Goal: Transaction & Acquisition: Purchase product/service

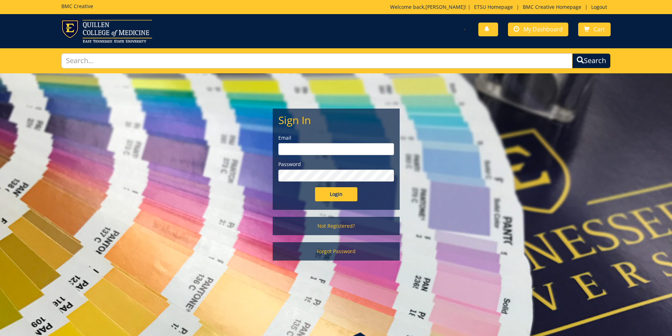
type input "[PERSON_NAME][EMAIL_ADDRESS][DOMAIN_NAME]"
click at [333, 198] on input "Login" at bounding box center [336, 194] width 42 height 14
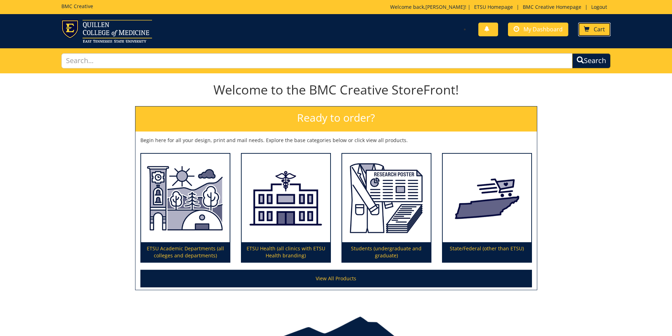
click at [596, 28] on span "Cart" at bounding box center [599, 29] width 11 height 8
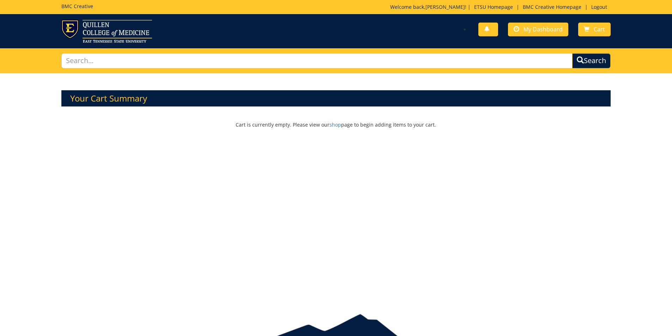
click at [100, 102] on h3 "Your Cart Summary" at bounding box center [336, 98] width 550 height 16
click at [536, 31] on span "My Dashboard" at bounding box center [543, 29] width 39 height 8
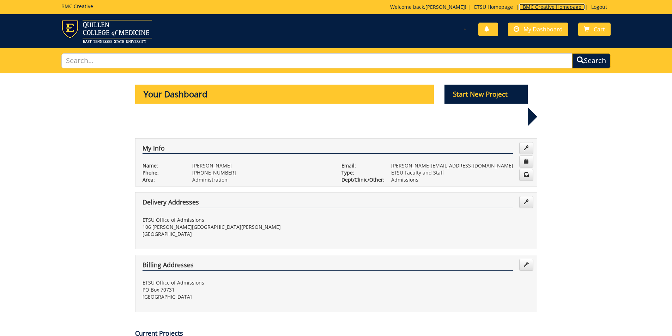
click at [542, 7] on link "BMC Creative Homepage" at bounding box center [552, 7] width 66 height 7
click at [541, 32] on span "My Dashboard" at bounding box center [543, 29] width 39 height 8
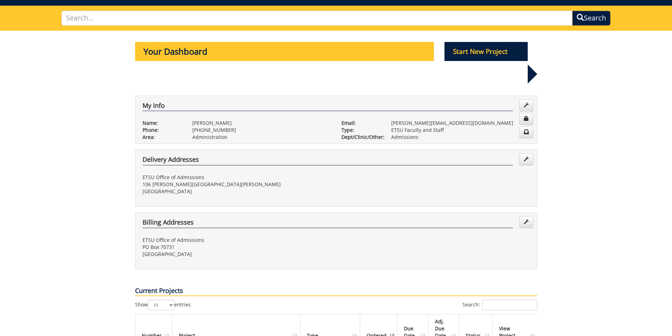
scroll to position [141, 0]
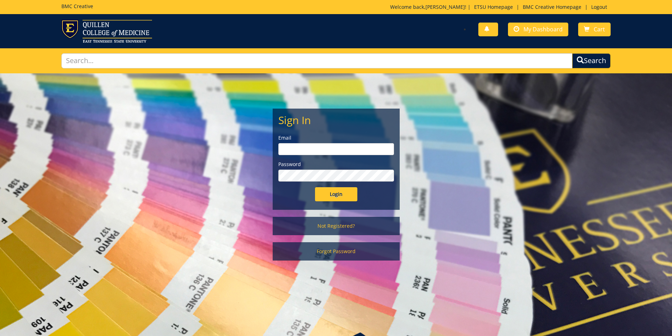
type input "goepel@etsu.edu"
click at [330, 195] on input "Login" at bounding box center [336, 194] width 42 height 14
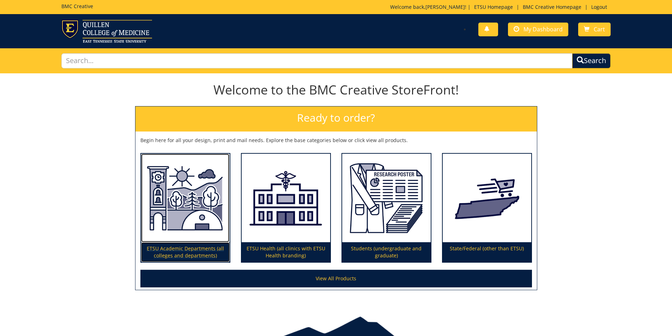
click at [172, 234] on img at bounding box center [185, 198] width 89 height 89
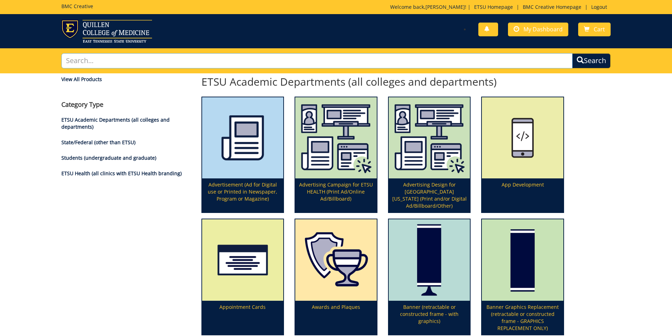
click at [224, 61] on input "text" at bounding box center [317, 60] width 512 height 15
type input "postcard"
click at [572, 53] on button "Search" at bounding box center [591, 60] width 38 height 15
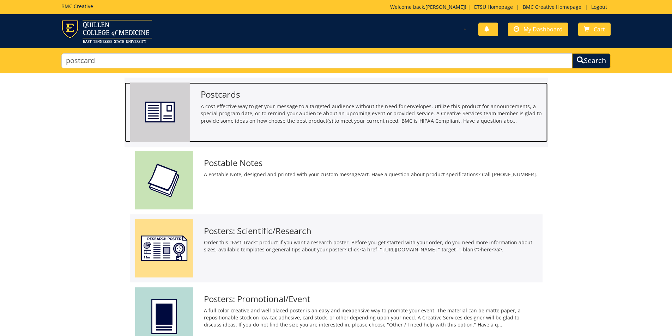
click at [178, 96] on img at bounding box center [160, 113] width 60 height 60
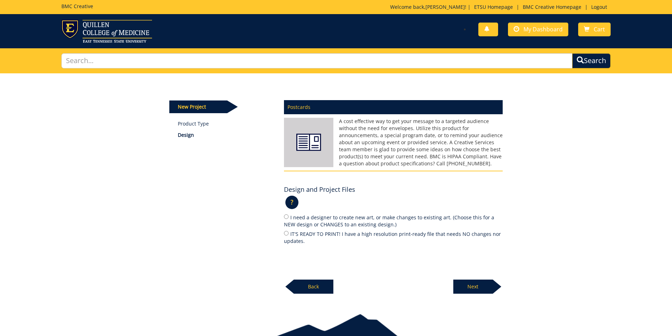
click at [321, 220] on label "I need a designer to create new art, or make changes to existing art. (Choose t…" at bounding box center [393, 221] width 219 height 15
click at [289, 219] on input "I need a designer to create new art, or make changes to existing art. (Choose t…" at bounding box center [286, 217] width 5 height 5
radio input "true"
click at [483, 283] on p "Next" at bounding box center [473, 287] width 40 height 14
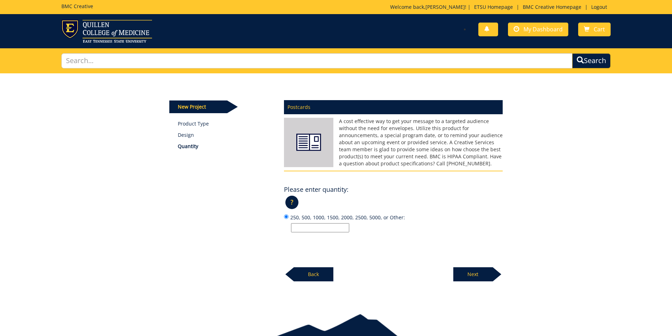
click at [325, 228] on input "250, 500, 1000, 1500, 2000, 2500, 5000, or Other:" at bounding box center [320, 227] width 58 height 9
type input "12,500"
click at [498, 272] on div at bounding box center [497, 274] width 8 height 14
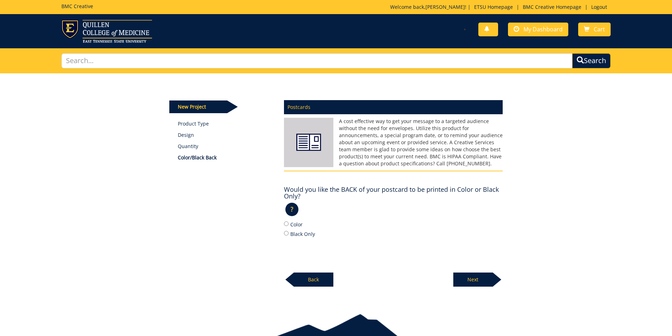
click at [293, 227] on label "Color" at bounding box center [393, 225] width 219 height 8
click at [289, 226] on input "Color" at bounding box center [286, 224] width 5 height 5
radio input "true"
click at [465, 284] on p "Next" at bounding box center [473, 280] width 40 height 14
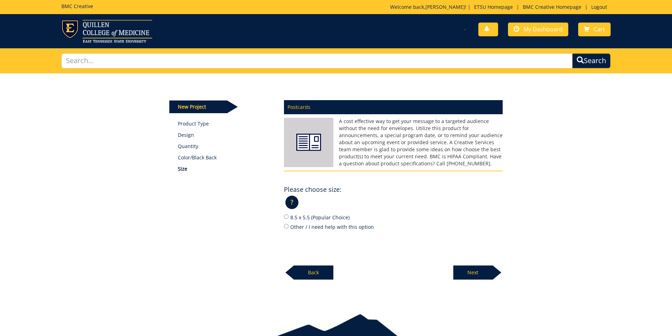
click at [293, 218] on label "8.5 x 5.5 (Popular Choice)" at bounding box center [393, 218] width 219 height 8
click at [289, 218] on input "8.5 x 5.5 (Popular Choice)" at bounding box center [286, 217] width 5 height 5
radio input "true"
click at [472, 277] on p "Next" at bounding box center [473, 273] width 40 height 14
click at [336, 217] on label "12 pt. C2S (Popular Choice)" at bounding box center [393, 218] width 219 height 8
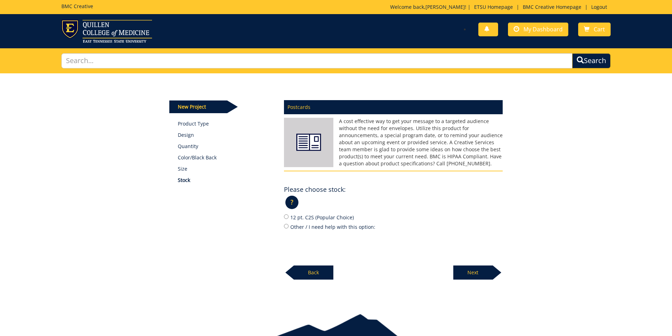
click at [289, 217] on input "12 pt. C2S (Popular Choice)" at bounding box center [286, 217] width 5 height 5
radio input "true"
click at [470, 277] on p "Next" at bounding box center [473, 273] width 40 height 14
click at [294, 218] on label "Yes" at bounding box center [393, 218] width 219 height 8
click at [289, 218] on input "Yes" at bounding box center [286, 217] width 5 height 5
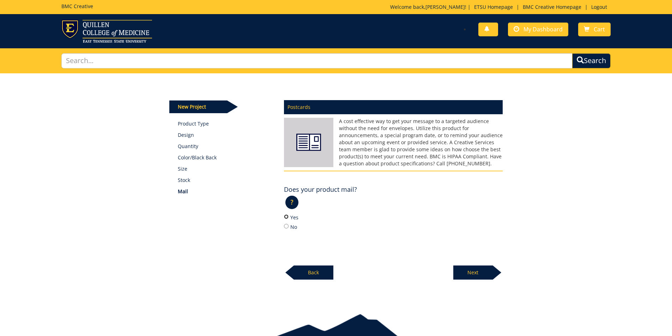
radio input "true"
click at [469, 271] on p "Next" at bounding box center [473, 273] width 40 height 14
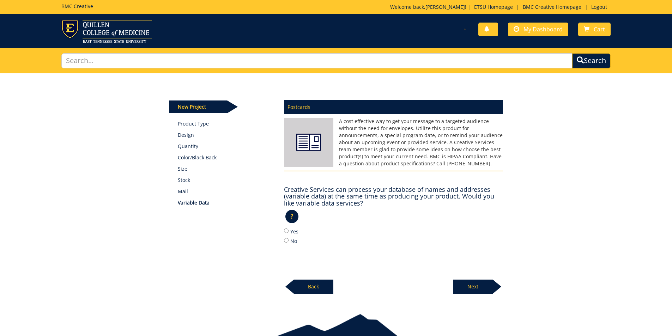
click at [294, 231] on label "Yes" at bounding box center [393, 232] width 219 height 8
click at [289, 231] on input "Yes" at bounding box center [286, 231] width 5 height 5
radio input "true"
click at [440, 283] on div "Postcards A cost effective way to get your message to a targeted audience witho…" at bounding box center [393, 195] width 229 height 198
click at [469, 287] on p "Next" at bounding box center [473, 287] width 40 height 14
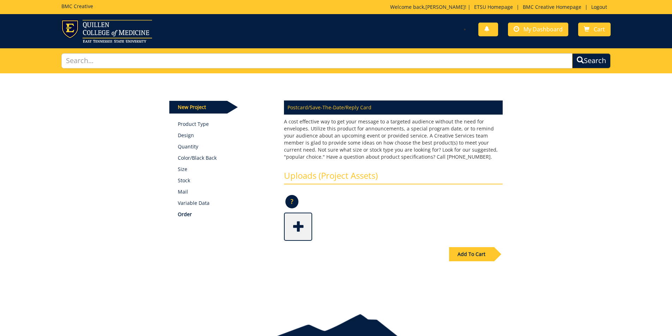
click at [474, 254] on div "Add To Cart" at bounding box center [471, 254] width 45 height 14
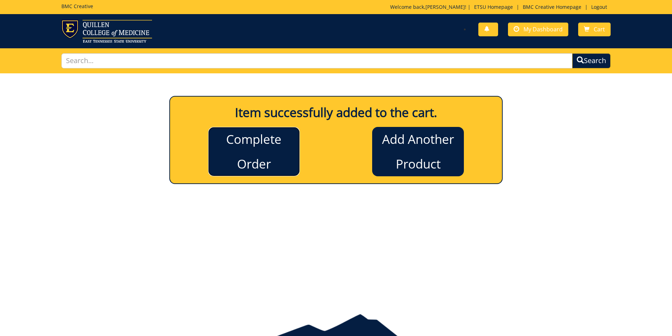
click at [228, 157] on link "Complete Order" at bounding box center [254, 151] width 92 height 49
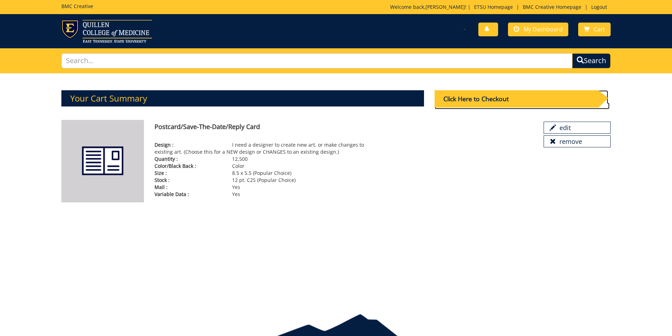
click at [496, 97] on div "Click Here to Checkout" at bounding box center [517, 98] width 164 height 17
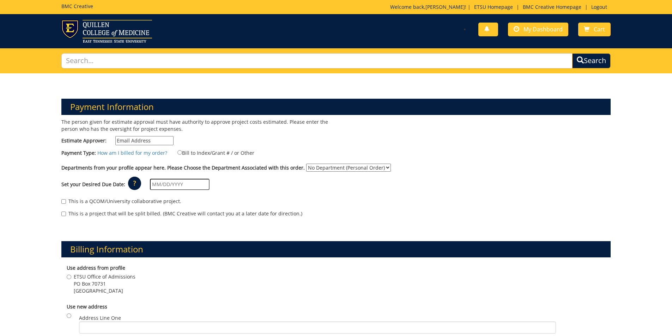
click at [147, 147] on div "The person given for estimate approval must have authority to approve project c…" at bounding box center [196, 134] width 280 height 30
click at [147, 142] on input "Estimate Approver:" at bounding box center [144, 140] width 58 height 9
type input "[PERSON_NAME][EMAIL_ADDRESS][DOMAIN_NAME]"
click at [197, 152] on label "Bill to Index/Grant # / or Other" at bounding box center [212, 153] width 86 height 8
click at [182, 152] on input "Bill to Index/Grant # / or Other" at bounding box center [180, 152] width 5 height 5
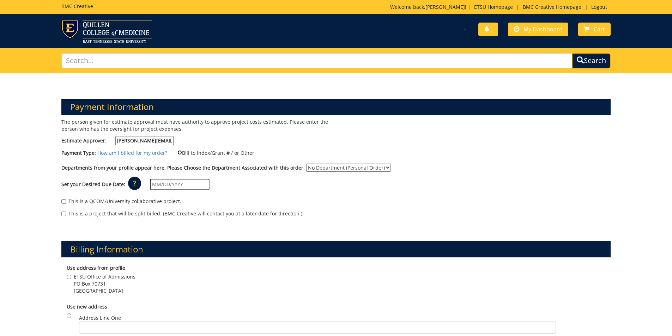
radio input "true"
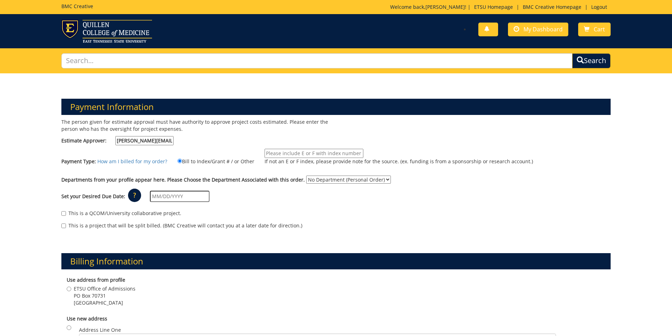
click at [287, 151] on input "If not an E or F index, please provide note for the source. (ex. funding is fro…" at bounding box center [314, 153] width 99 height 9
type input "E25571"
click at [324, 178] on select "No Department (Personal Order) Admissions" at bounding box center [348, 180] width 85 height 8
click at [306, 176] on select "No Department (Personal Order) Admissions" at bounding box center [348, 180] width 85 height 8
drag, startPoint x: 323, startPoint y: 178, endPoint x: 323, endPoint y: 183, distance: 5.0
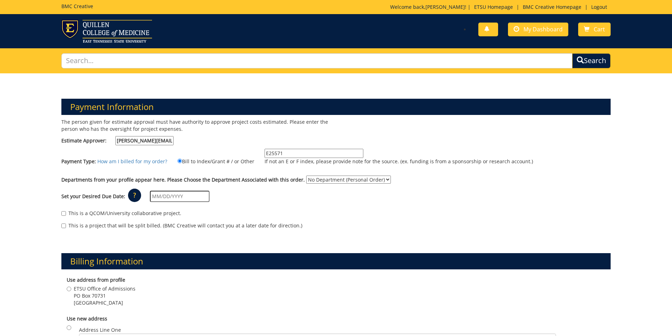
click at [323, 179] on select "No Department (Personal Order) Admissions" at bounding box center [348, 180] width 85 height 8
select select "6"
click at [306, 176] on select "No Department (Personal Order) Admissions" at bounding box center [348, 180] width 85 height 8
click at [164, 197] on input "text" at bounding box center [180, 196] width 60 height 11
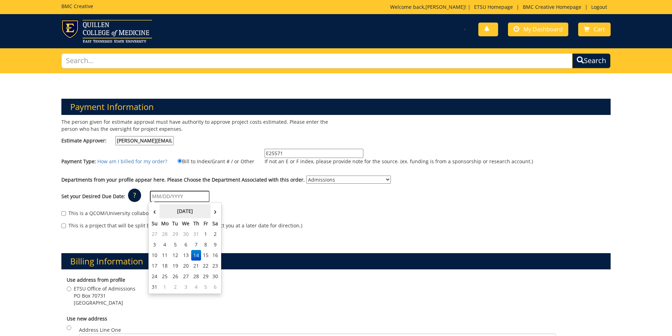
click at [168, 214] on th "August 2025" at bounding box center [185, 211] width 51 height 14
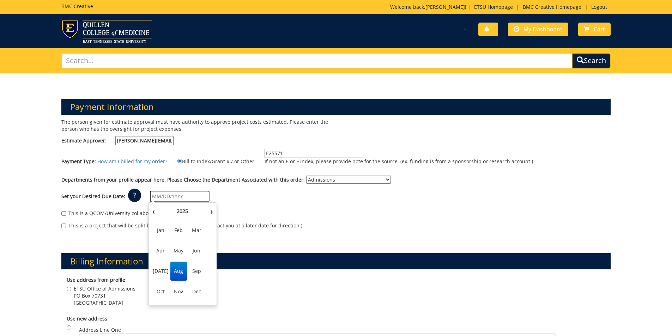
click at [182, 269] on span "Aug" at bounding box center [178, 271] width 17 height 19
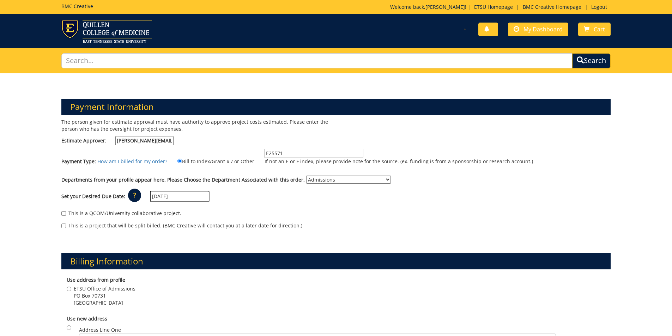
click at [184, 195] on input "08/01/2025" at bounding box center [180, 196] width 60 height 11
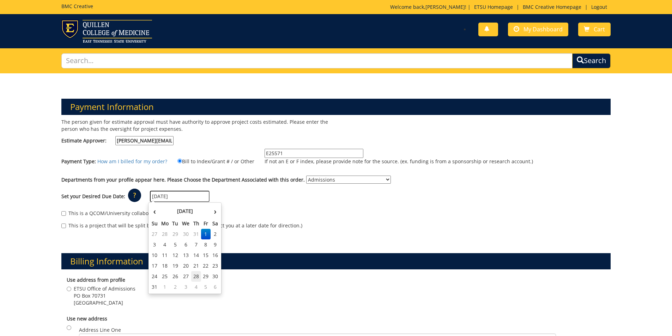
click at [198, 277] on td "28" at bounding box center [196, 276] width 10 height 11
type input "08/28/2025"
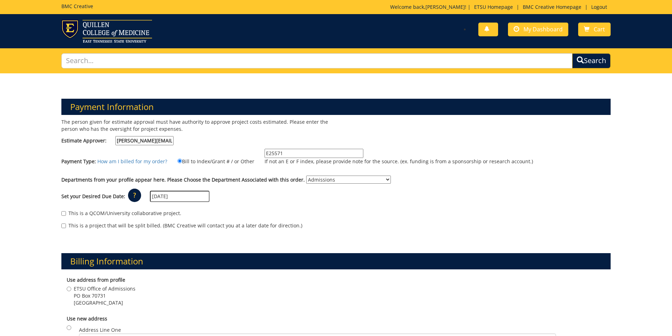
click at [110, 285] on div "Use address from profile ETSU Office of Admissions PO Box 70731 Johnson City , …" at bounding box center [336, 292] width 550 height 39
click at [110, 291] on span "ETSU Office of Admissions" at bounding box center [105, 288] width 62 height 7
click at [71, 291] on input "ETSU Office of Admissions PO Box 70731 Johnson City , TN 37614" at bounding box center [69, 289] width 5 height 5
radio input "true"
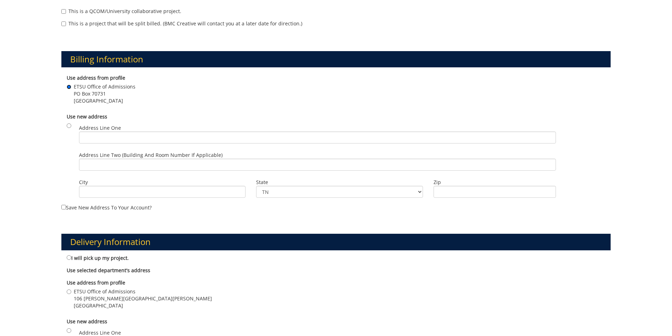
scroll to position [247, 0]
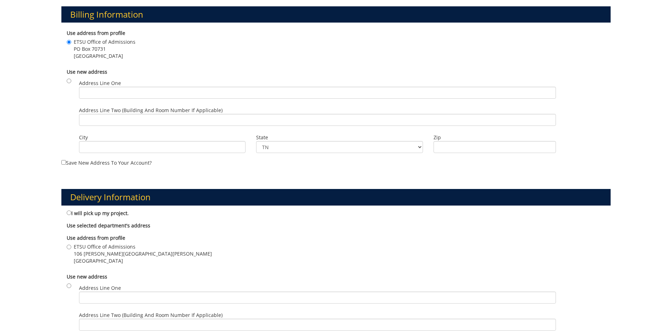
click at [94, 248] on span "ETSU Office of Admissions" at bounding box center [143, 247] width 138 height 7
click at [71, 248] on input "ETSU Office of Admissions 106 Burgin Dossett Hall Johnson City , TN 37614" at bounding box center [69, 247] width 5 height 5
radio input "true"
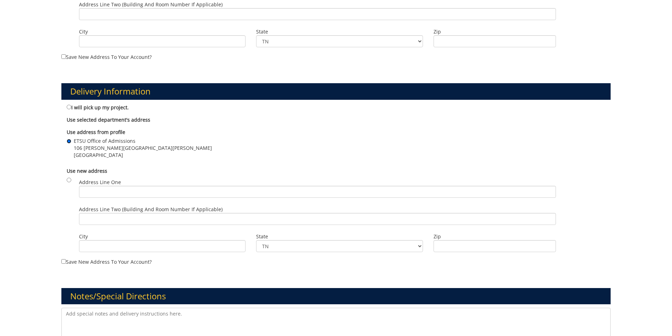
scroll to position [423, 0]
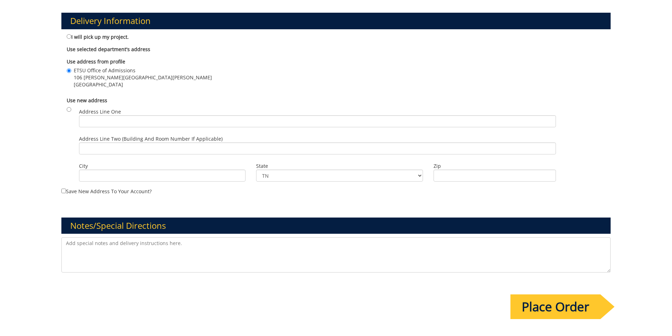
click at [142, 252] on textarea at bounding box center [336, 255] width 550 height 35
click at [86, 243] on textarea "This is a Free Application Month postcard we'd like to hit mailboxes first week…" at bounding box center [336, 255] width 550 height 35
click at [170, 242] on textarea "This is a "September Free Application Month postcard we'd like to hit mailboxes…" at bounding box center [336, 255] width 550 height 35
click at [167, 242] on textarea "This is a "September Free Application Month postcard we'd like to hit mailboxes…" at bounding box center [336, 255] width 550 height 35
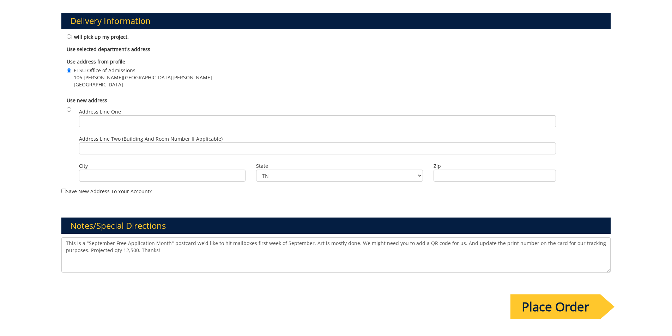
type textarea "This is a "September Free Application Month" postcard we'd like to hit mailboxe…"
click at [540, 311] on input "Place Order" at bounding box center [556, 307] width 90 height 25
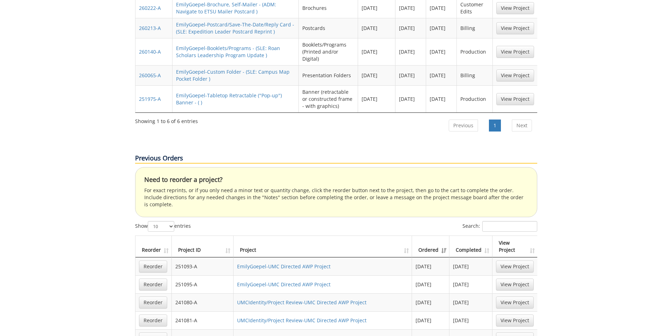
scroll to position [423, 0]
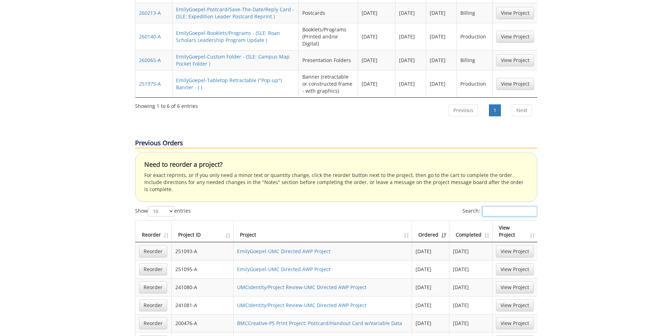
click at [500, 206] on input "Search:" at bounding box center [509, 211] width 55 height 11
paste input "250399-A"
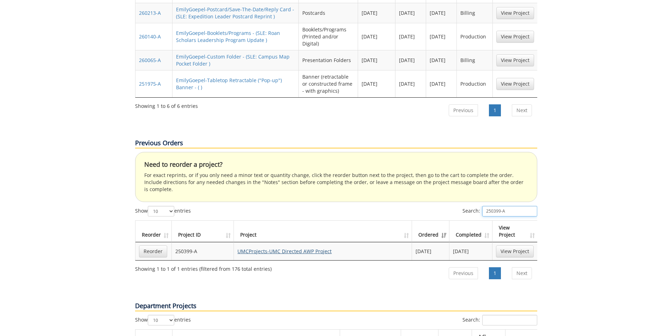
type input "250399-A"
click at [293, 248] on link "UMCProjects-UMC Directed AWP Project" at bounding box center [285, 251] width 94 height 7
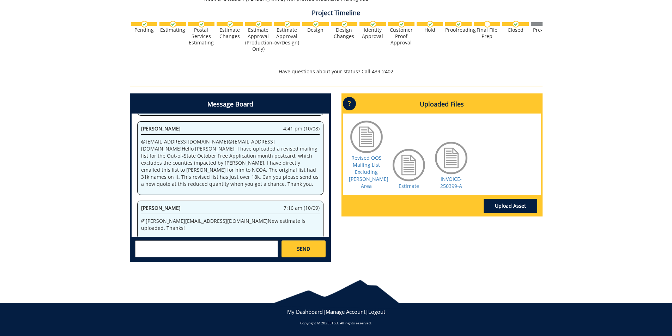
scroll to position [300, 0]
